Goal: Find specific page/section: Find specific page/section

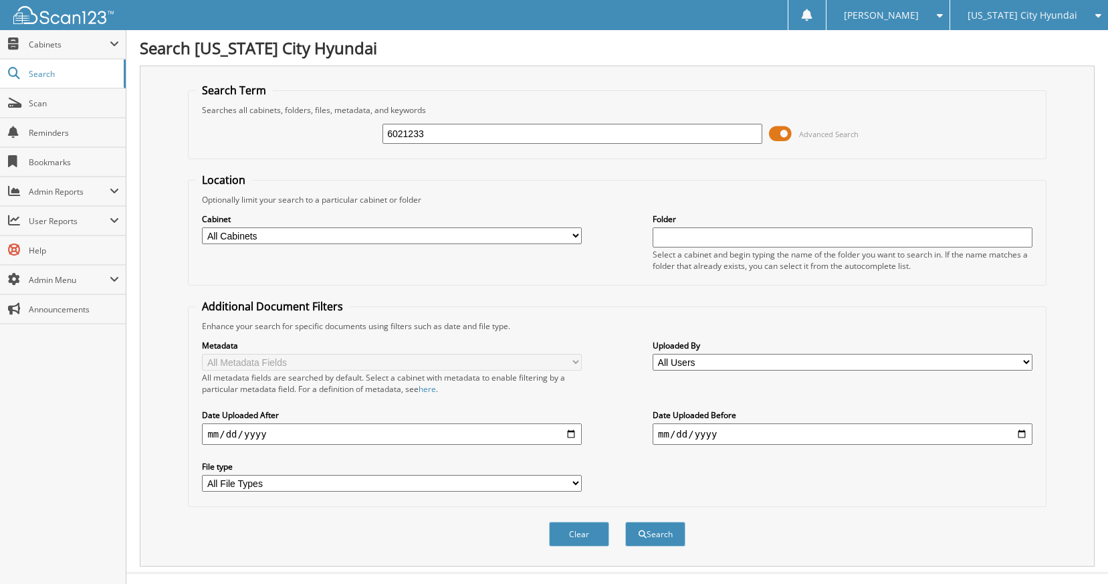
type input "6021233"
click at [625, 522] on button "Search" at bounding box center [655, 534] width 60 height 25
click at [39, 101] on span "Scan" at bounding box center [74, 103] width 90 height 11
